Goal: Task Accomplishment & Management: Use online tool/utility

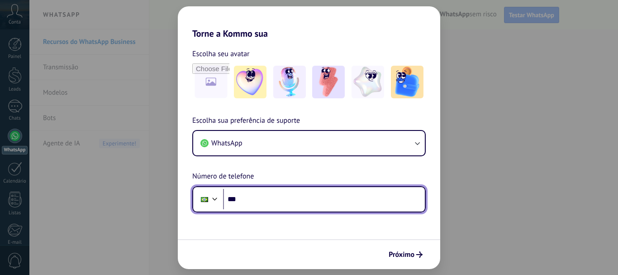
click at [353, 195] on input "***" at bounding box center [324, 199] width 202 height 21
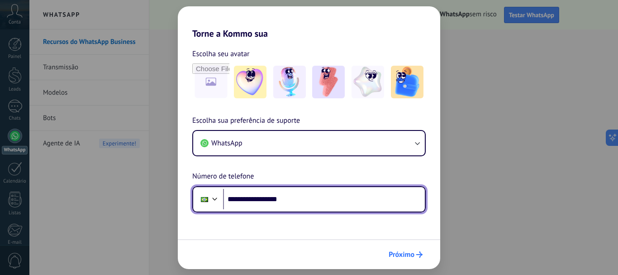
type input "**********"
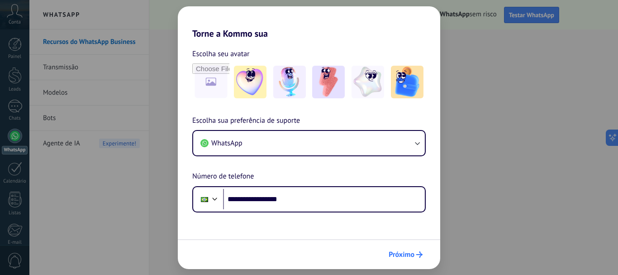
click at [402, 257] on span "Próximo" at bounding box center [402, 254] width 26 height 6
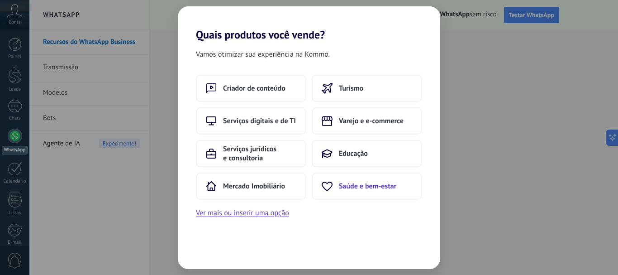
click at [349, 181] on button "Saúde e bem-estar" at bounding box center [367, 185] width 110 height 27
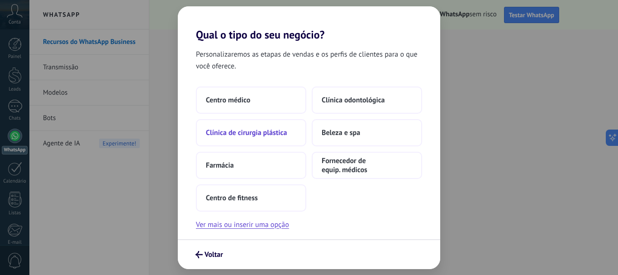
click at [244, 136] on span "Clínica de cirurgia plástica" at bounding box center [246, 132] width 81 height 9
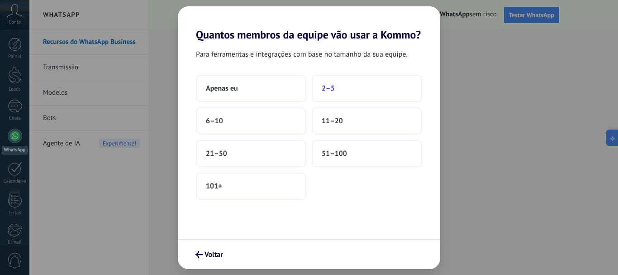
click at [329, 86] on span "2–5" at bounding box center [328, 88] width 13 height 9
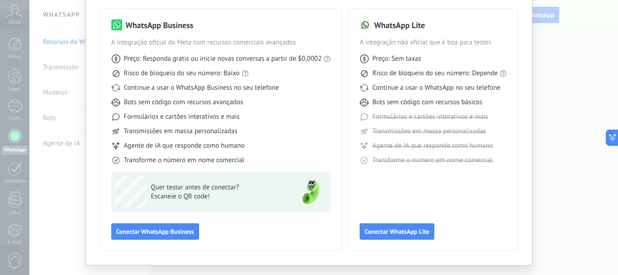
scroll to position [62, 0]
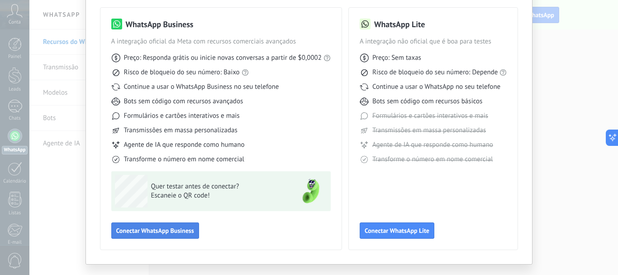
click at [149, 232] on span "Conectar WhatsApp Business" at bounding box center [155, 230] width 78 height 6
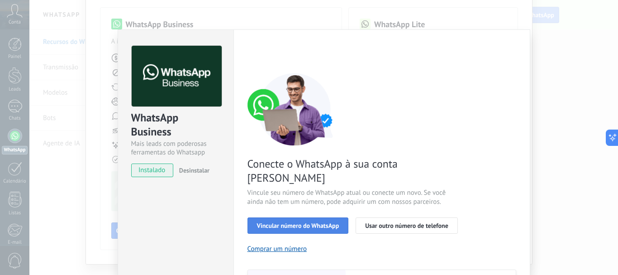
click at [300, 222] on span "Vincular número do WhatsApp" at bounding box center [298, 225] width 82 height 6
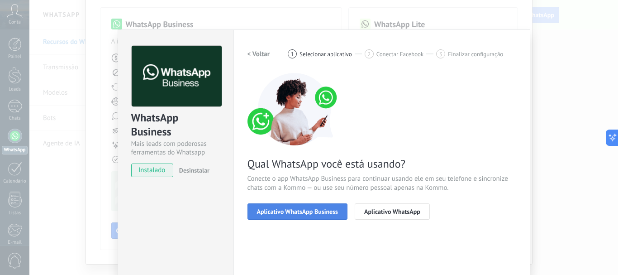
click at [286, 214] on span "Aplicativo WhatsApp Business" at bounding box center [297, 211] width 81 height 6
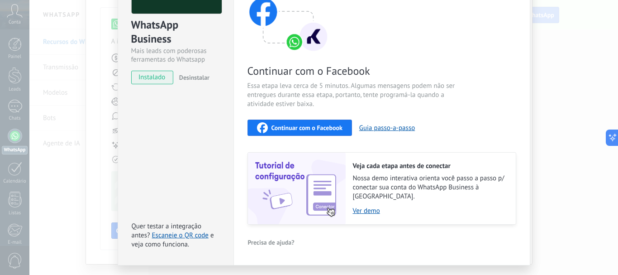
scroll to position [92, 0]
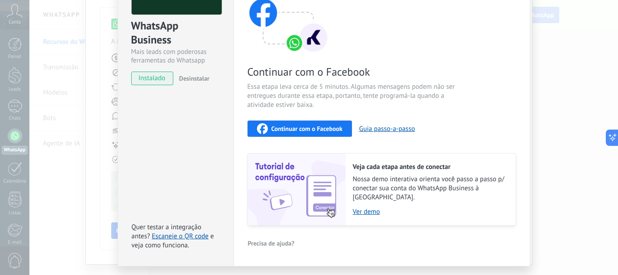
click at [276, 124] on div "Continuar com o Facebook" at bounding box center [300, 128] width 86 height 11
